Goal: Task Accomplishment & Management: Manage account settings

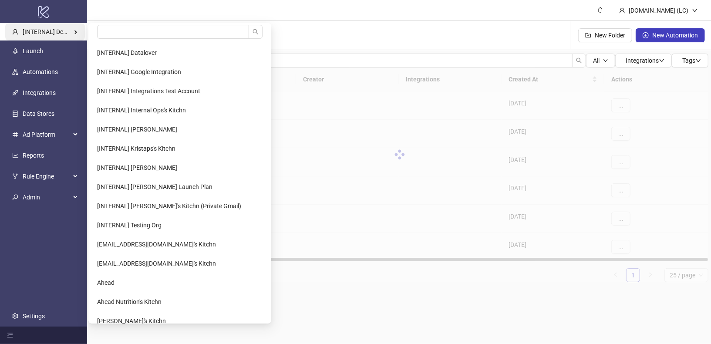
click at [76, 30] on span "[INTERNAL] Demo Account" at bounding box center [59, 31] width 73 height 7
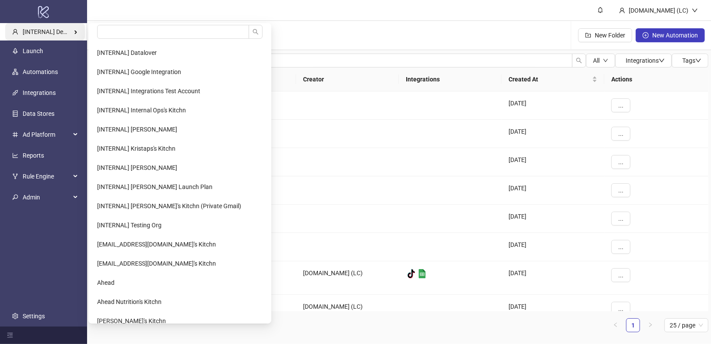
click at [67, 33] on span "[INTERNAL] Demo Account" at bounding box center [59, 31] width 73 height 7
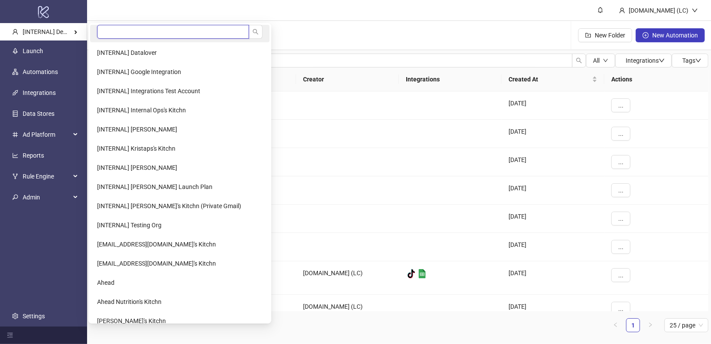
click at [117, 37] on input "search" at bounding box center [173, 32] width 152 height 14
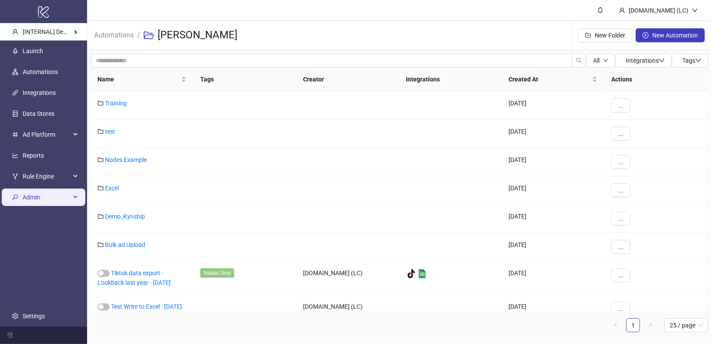
click at [69, 196] on span "Admin" at bounding box center [47, 196] width 48 height 17
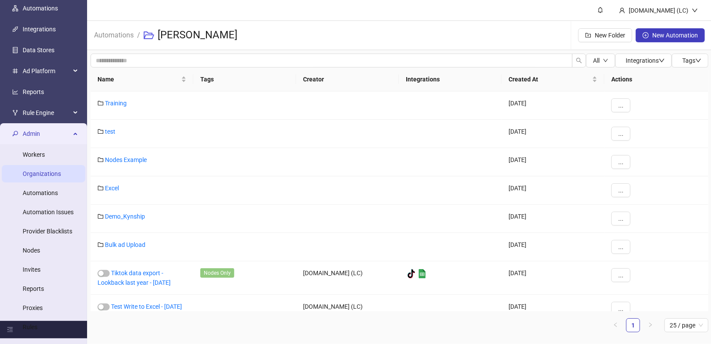
scroll to position [24, 0]
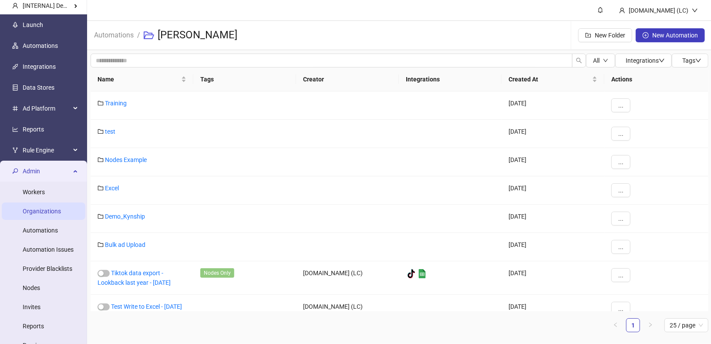
click at [60, 212] on link "Organizations" at bounding box center [42, 211] width 38 height 7
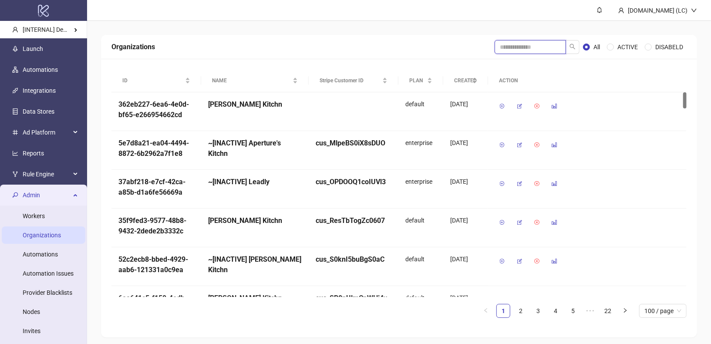
click at [540, 48] on input "search" at bounding box center [529, 47] width 71 height 14
type input "****"
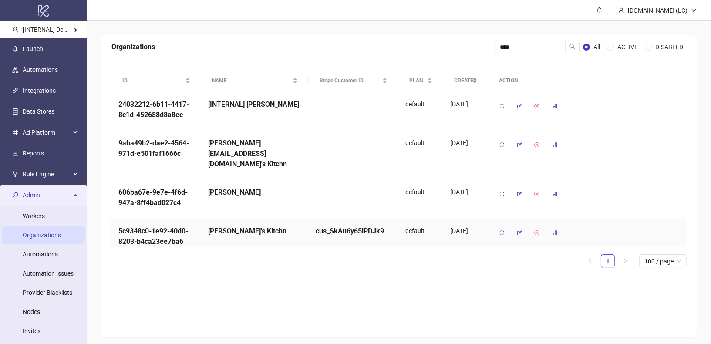
click at [537, 230] on icon "button" at bounding box center [537, 233] width 6 height 6
click at [561, 202] on span "OK" at bounding box center [562, 199] width 8 height 7
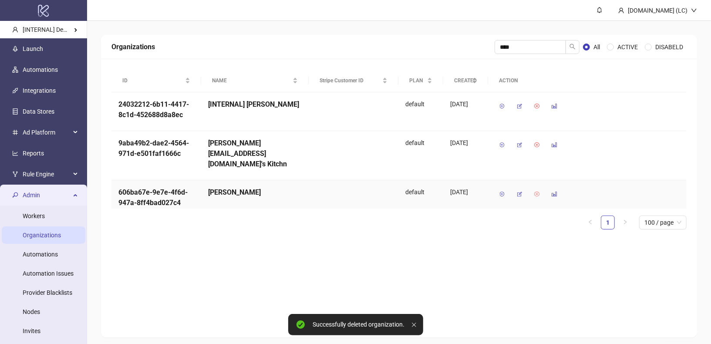
click at [537, 191] on icon "button" at bounding box center [537, 194] width 6 height 6
click at [565, 161] on span "OK" at bounding box center [562, 160] width 8 height 7
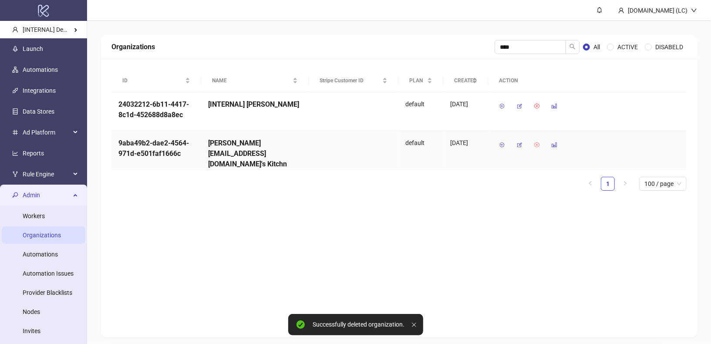
click at [537, 144] on icon "button" at bounding box center [537, 145] width 6 height 6
click at [561, 124] on span "OK" at bounding box center [562, 121] width 8 height 7
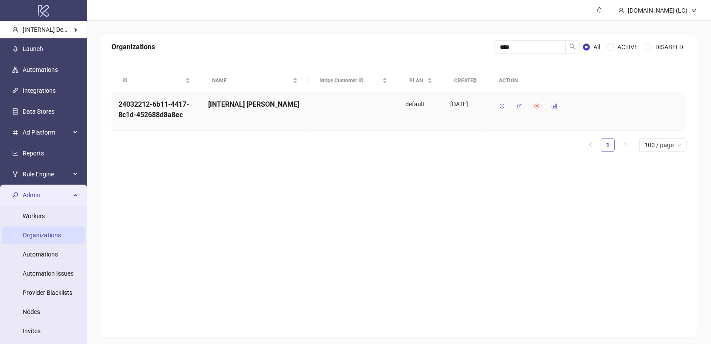
click at [522, 105] on icon "button" at bounding box center [519, 106] width 6 height 6
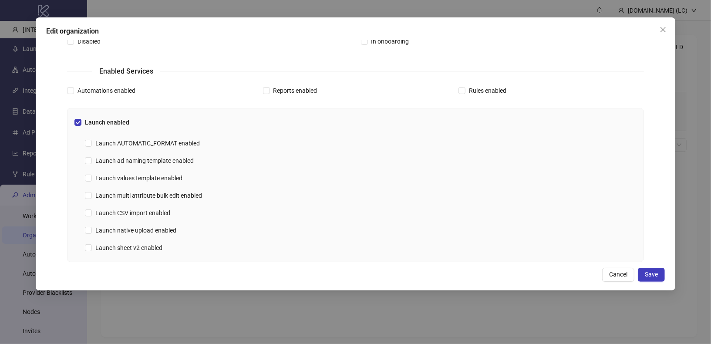
scroll to position [210, 0]
